Goal: Find specific page/section: Find specific page/section

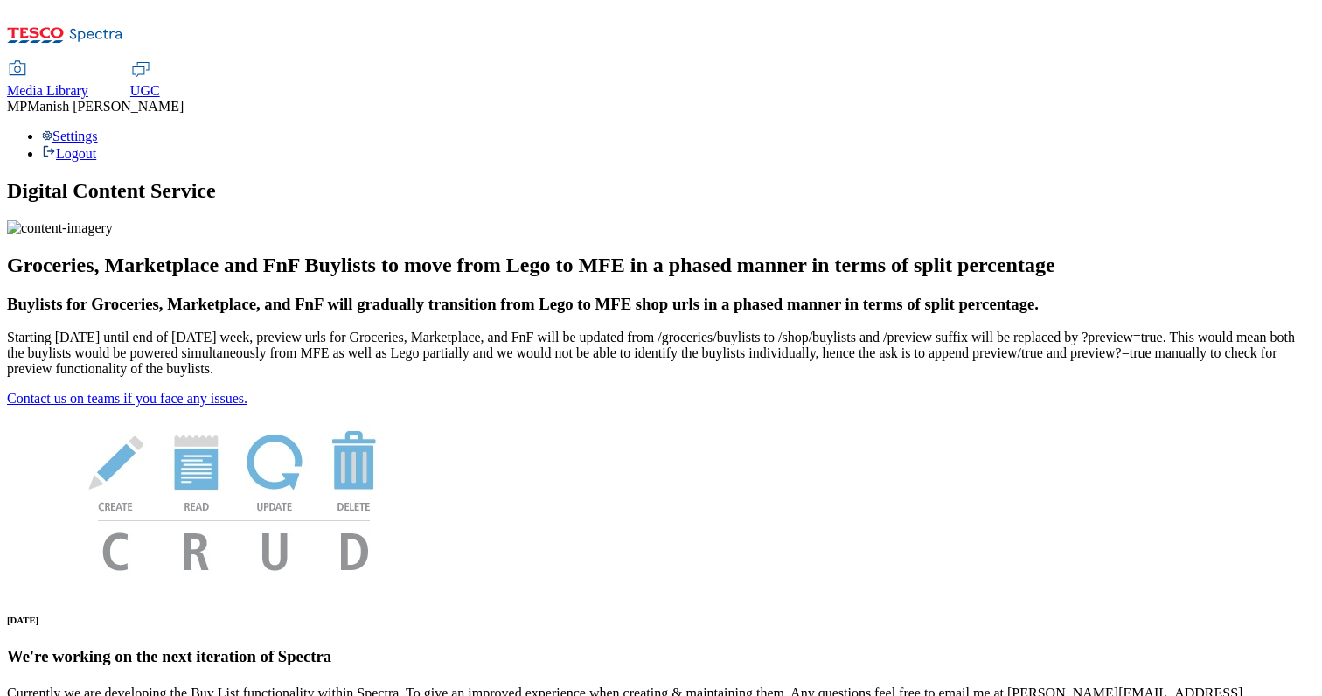
click at [88, 83] on span "Media Library" at bounding box center [47, 90] width 81 height 15
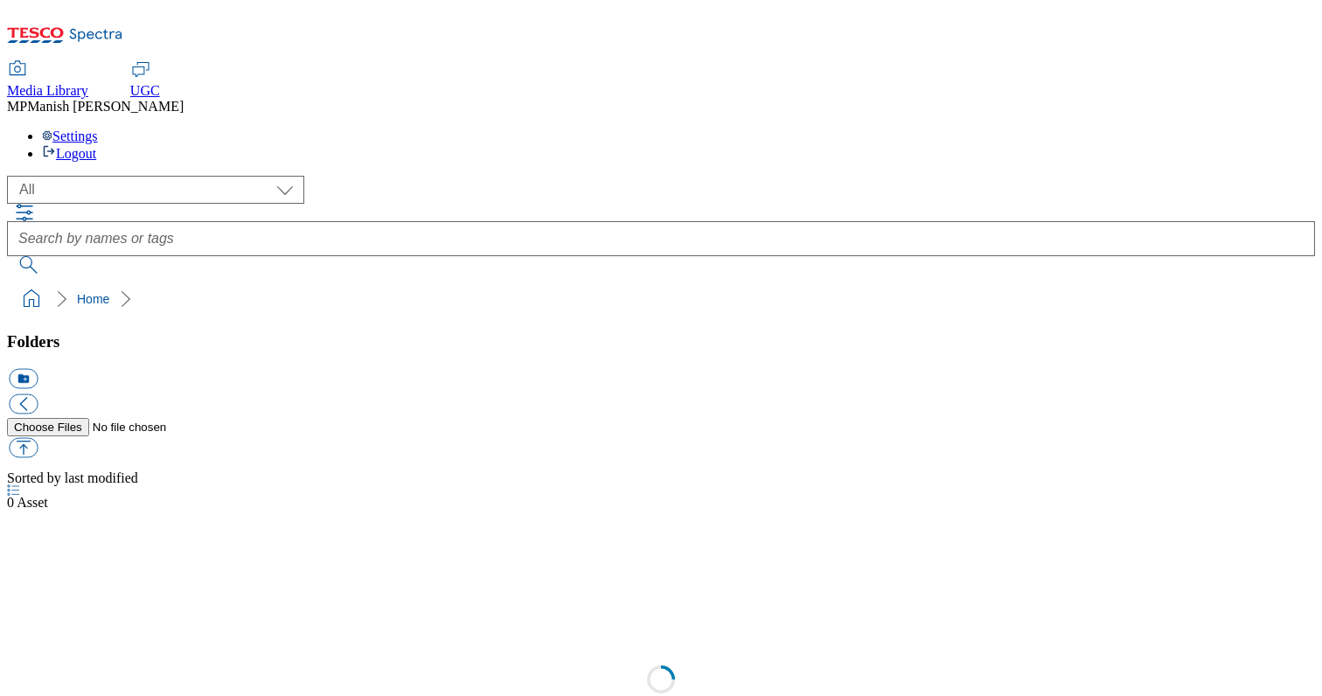
select select "All"
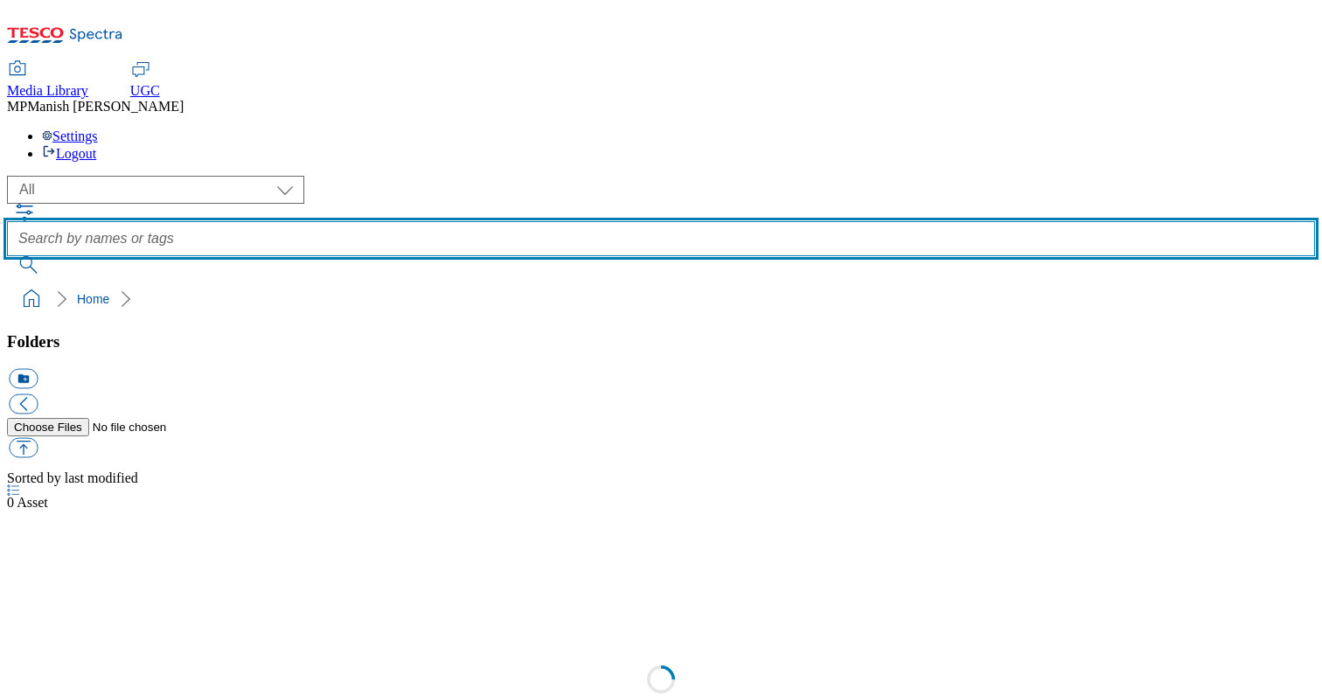
click at [703, 221] on input "text" at bounding box center [661, 238] width 1308 height 35
paste input "chevron.png"
type input "chevron.png"
click at [7, 256] on button "submit" at bounding box center [29, 264] width 45 height 17
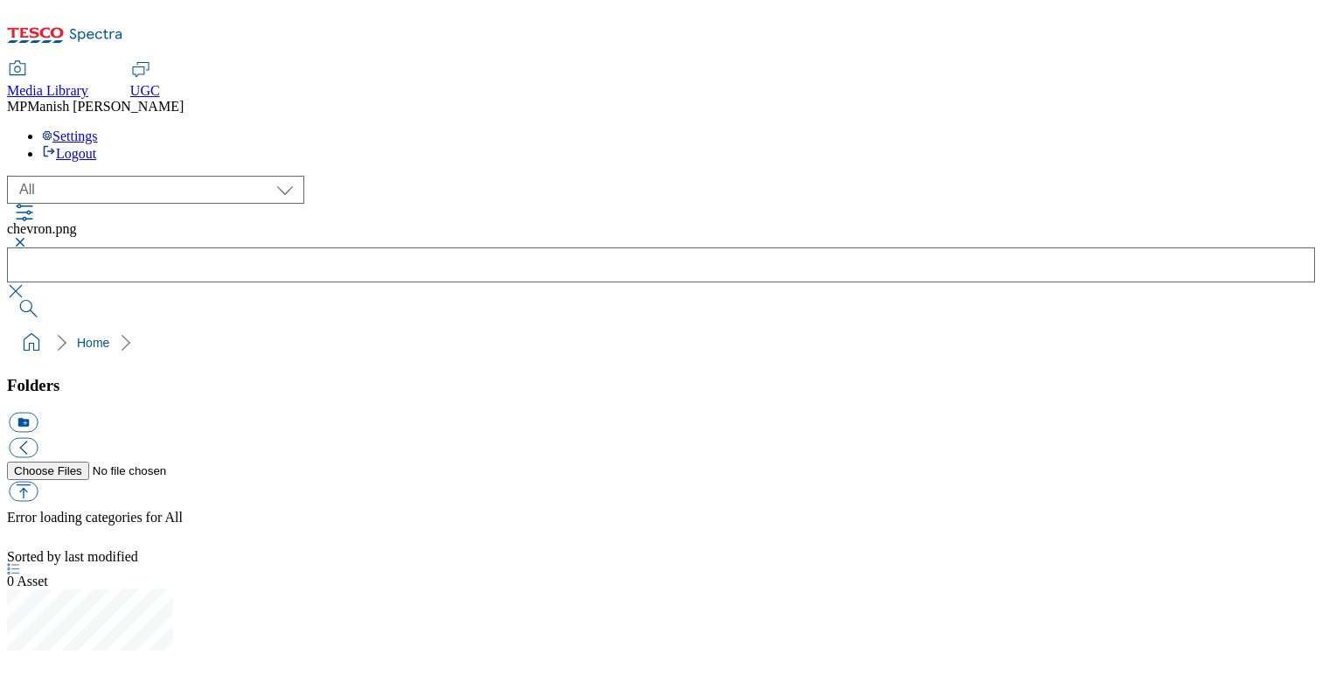
click at [86, 176] on div "( optional ) All GHS Marketing UK MCA CZ Test All" at bounding box center [661, 190] width 1308 height 28
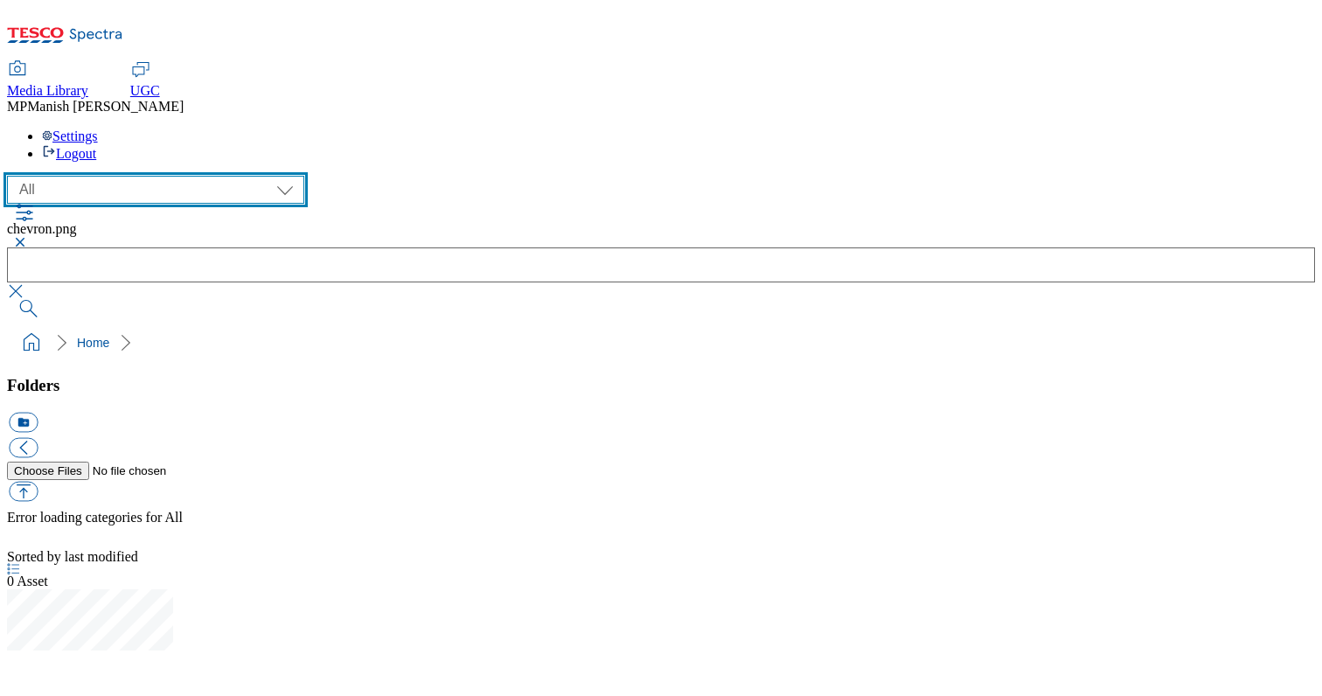
click at [110, 176] on select "All GHS Marketing UK MCA CZ Test" at bounding box center [155, 190] width 297 height 28
select select "flare-ghs-mktg"
click at [12, 176] on select "All GHS Marketing UK MCA CZ Test" at bounding box center [155, 190] width 297 height 28
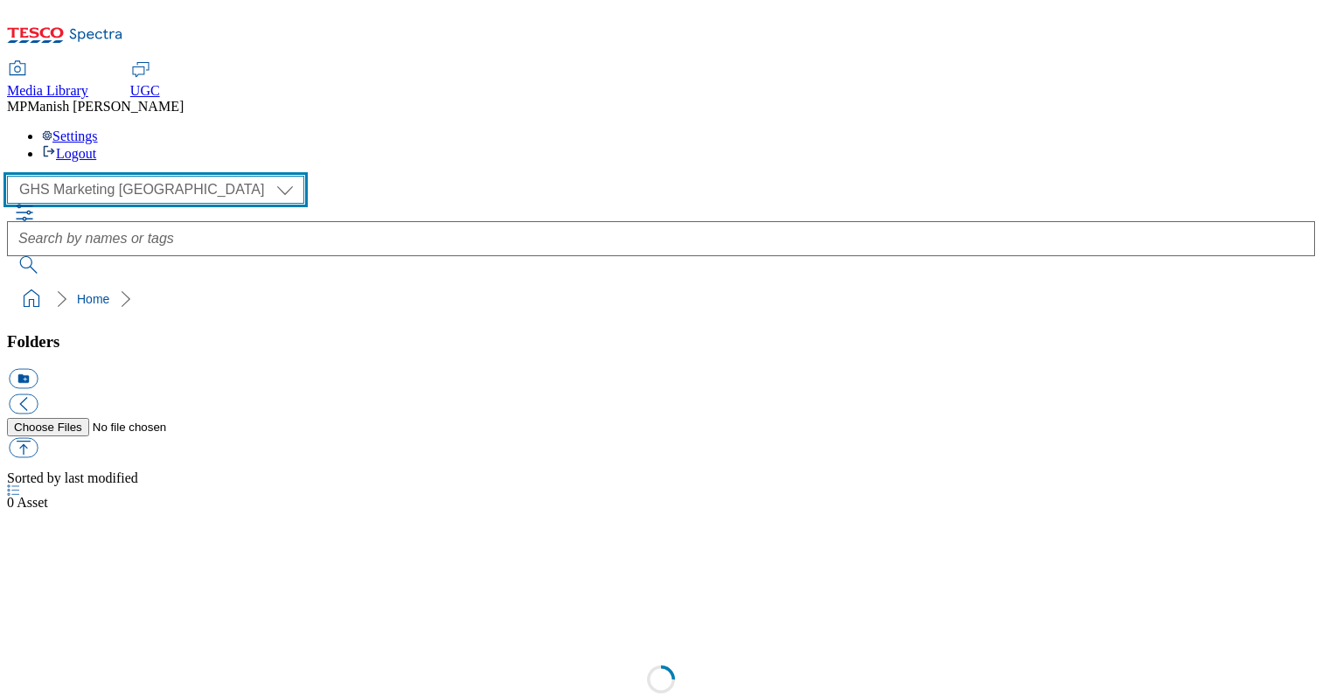
scroll to position [1, 0]
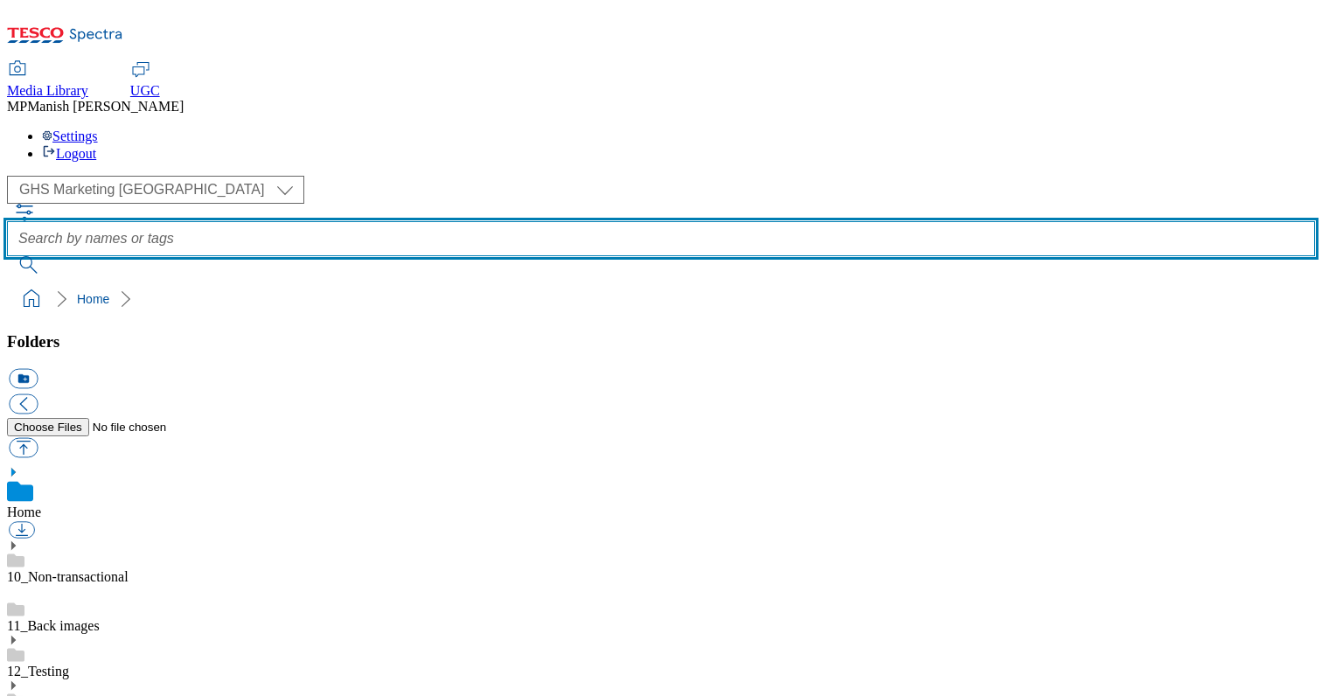
click at [614, 221] on input "text" at bounding box center [661, 238] width 1308 height 35
paste input "chevron.png"
type input "chevron.png"
click at [7, 256] on button "submit" at bounding box center [29, 264] width 45 height 17
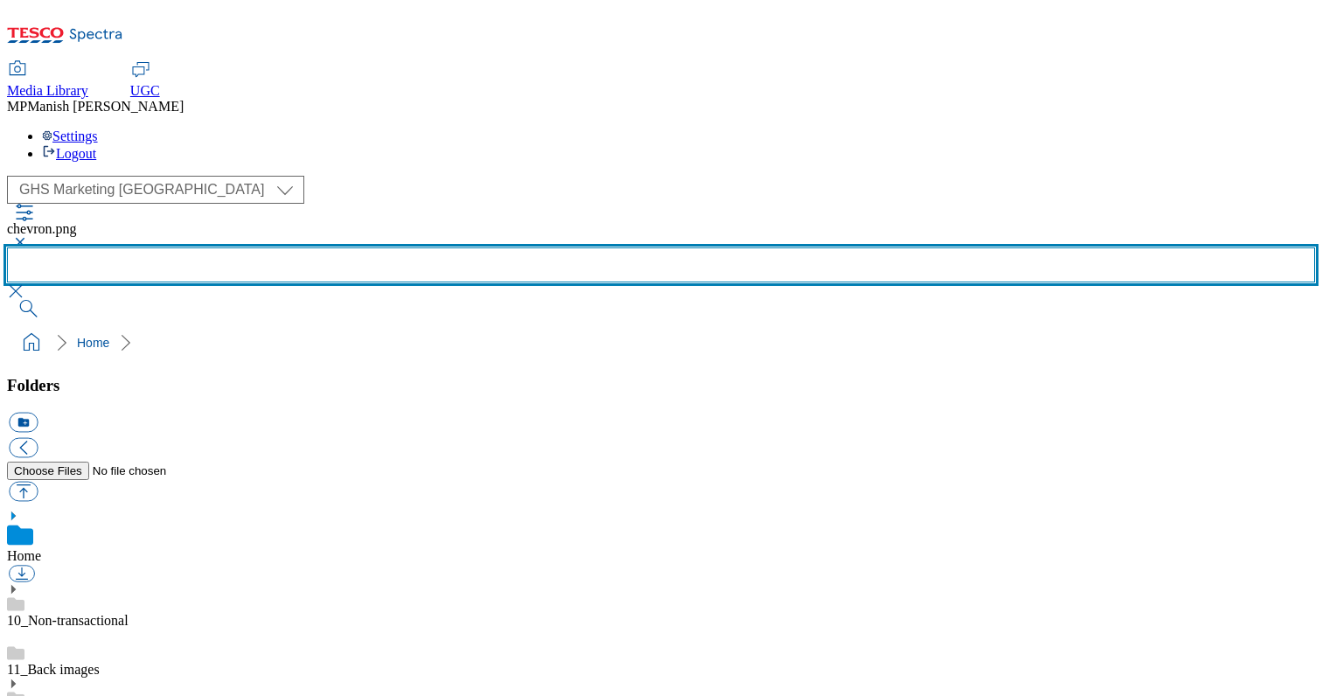
click at [614, 248] on input "text" at bounding box center [661, 265] width 1308 height 35
click at [7, 300] on button "submit" at bounding box center [29, 308] width 45 height 17
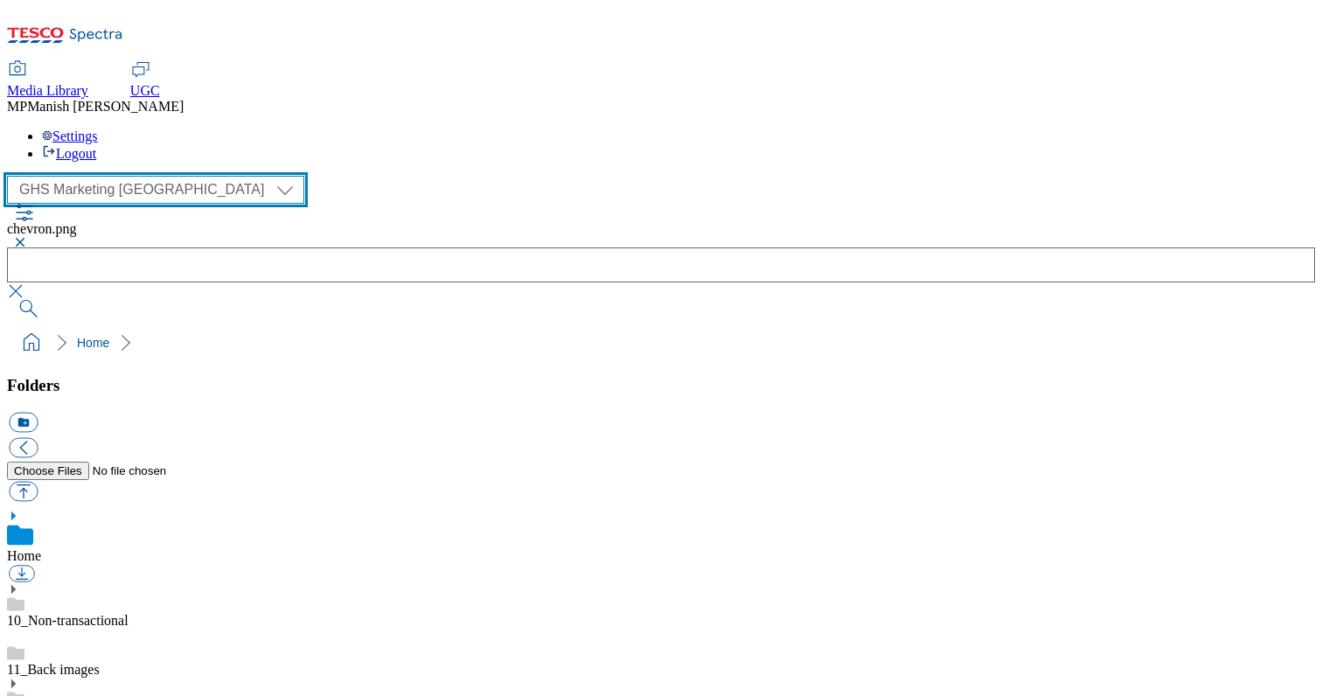
click at [157, 176] on select "All GHS Marketing UK MCA CZ Test" at bounding box center [155, 190] width 297 height 28
